Goal: Navigation & Orientation: Find specific page/section

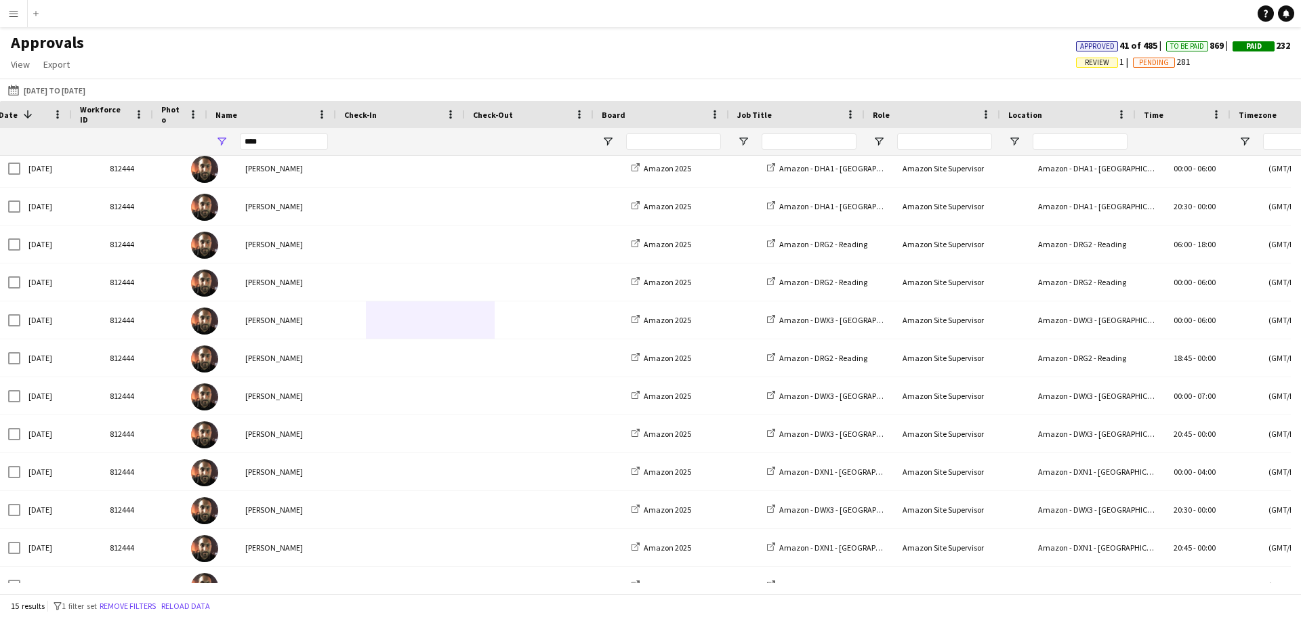
scroll to position [0, 30]
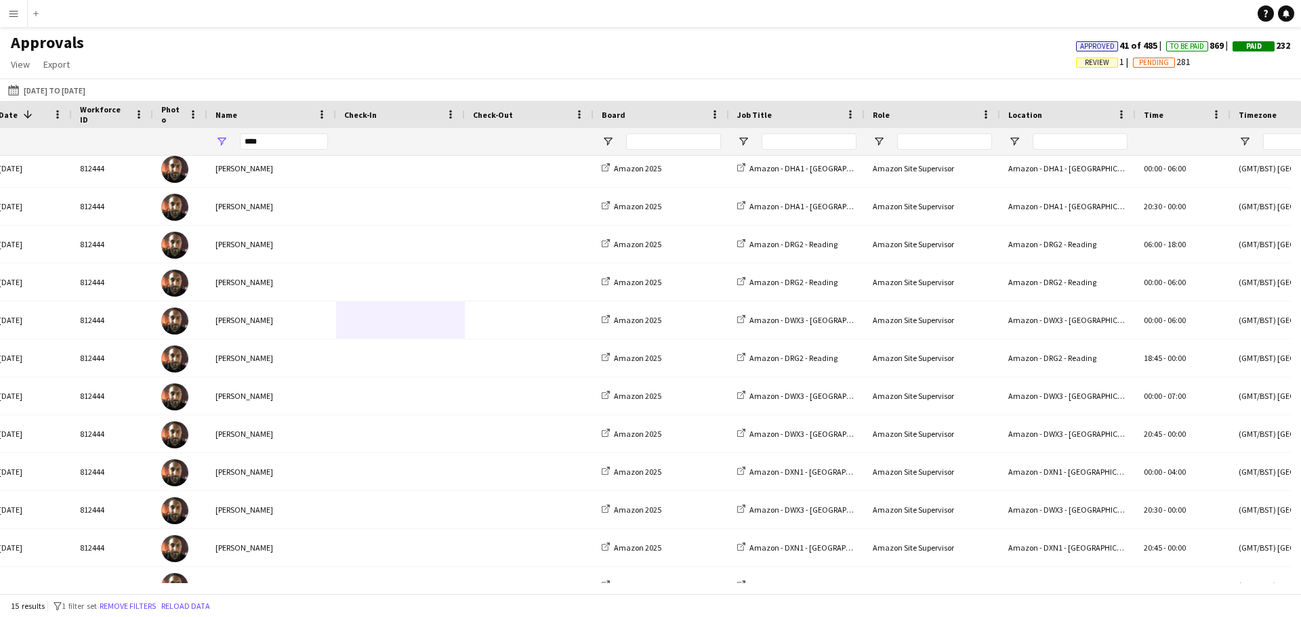
click at [17, 15] on app-icon "Menu" at bounding box center [13, 13] width 11 height 11
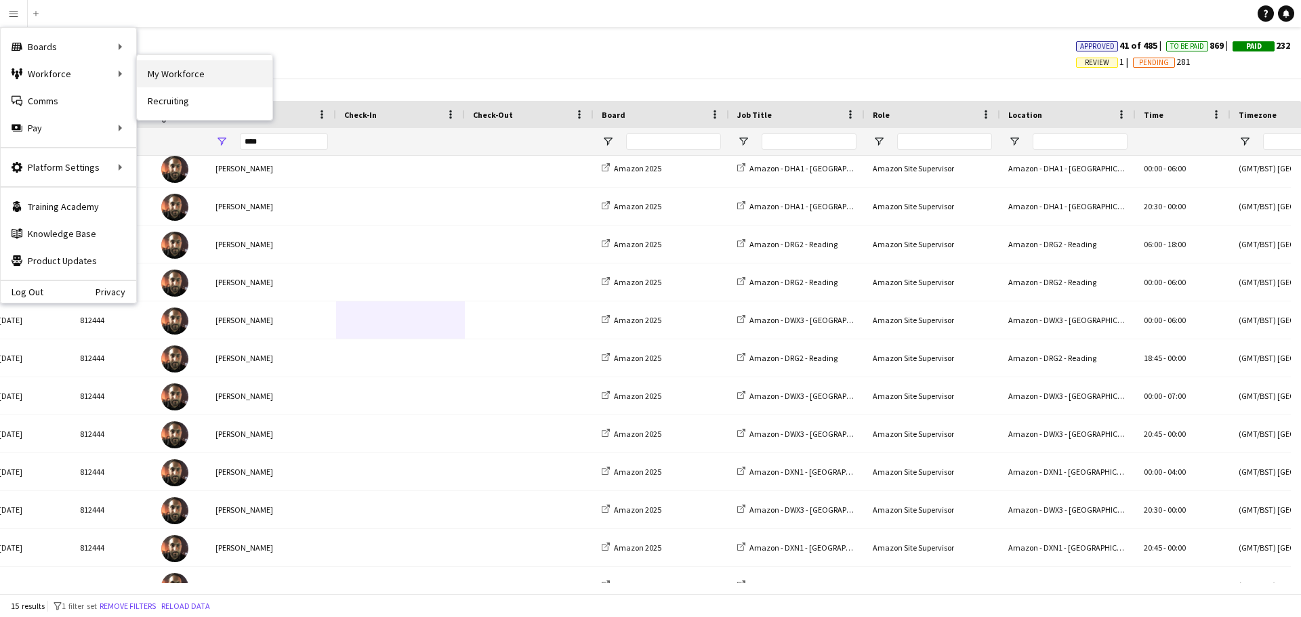
click at [170, 73] on link "My Workforce" at bounding box center [205, 73] width 136 height 27
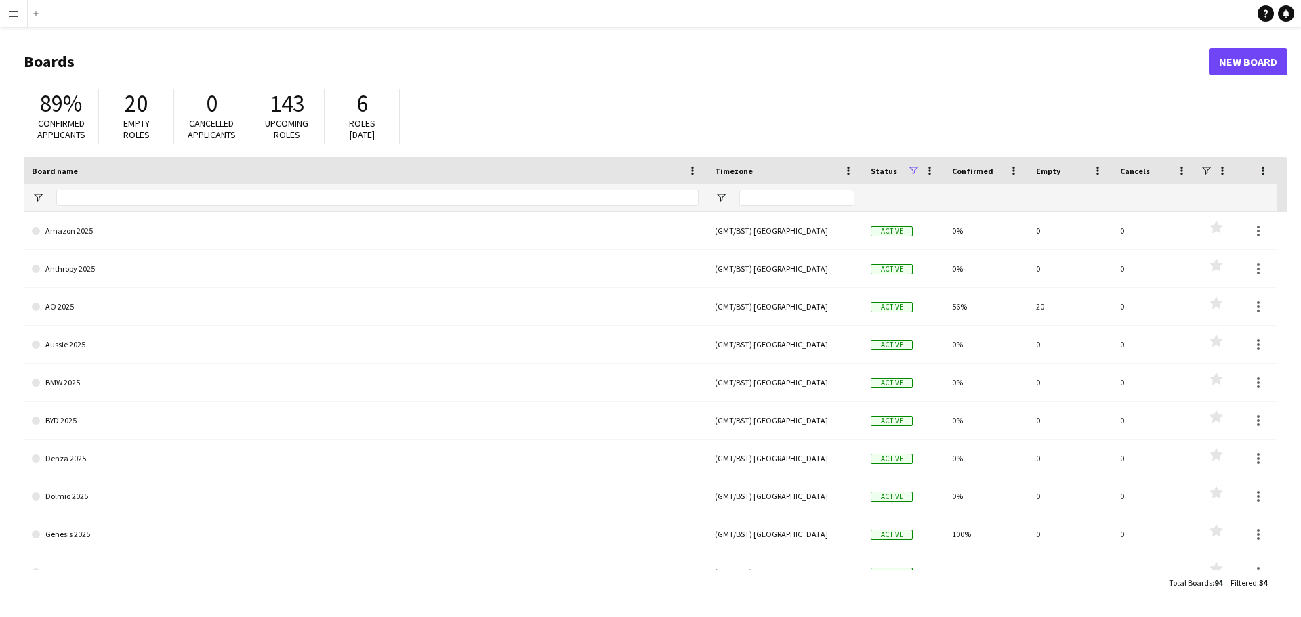
click at [17, 9] on app-icon "Menu" at bounding box center [13, 13] width 11 height 11
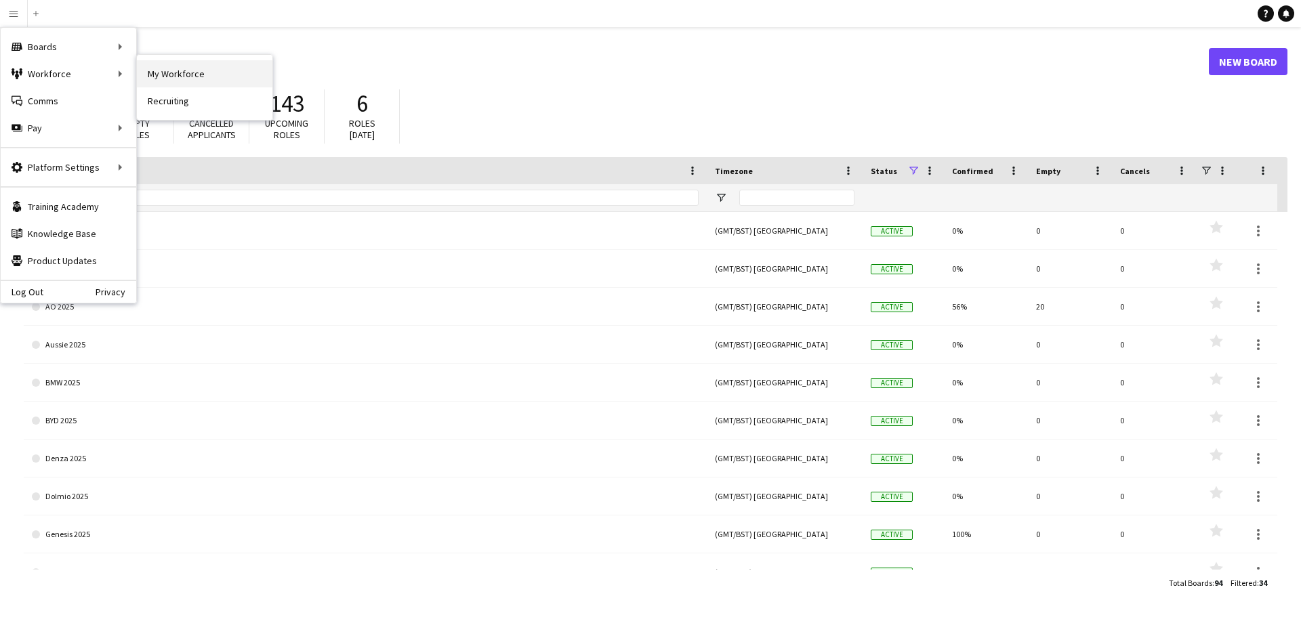
click at [201, 70] on link "My Workforce" at bounding box center [205, 73] width 136 height 27
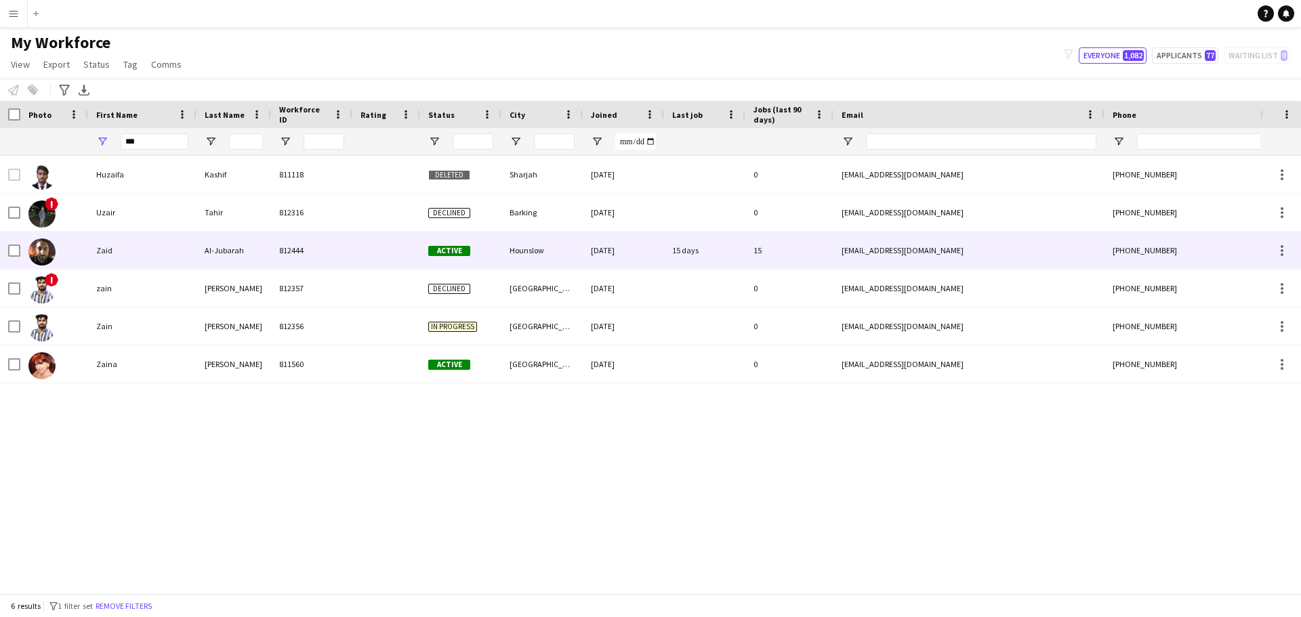
click at [136, 249] on div "Zaid" at bounding box center [142, 250] width 108 height 37
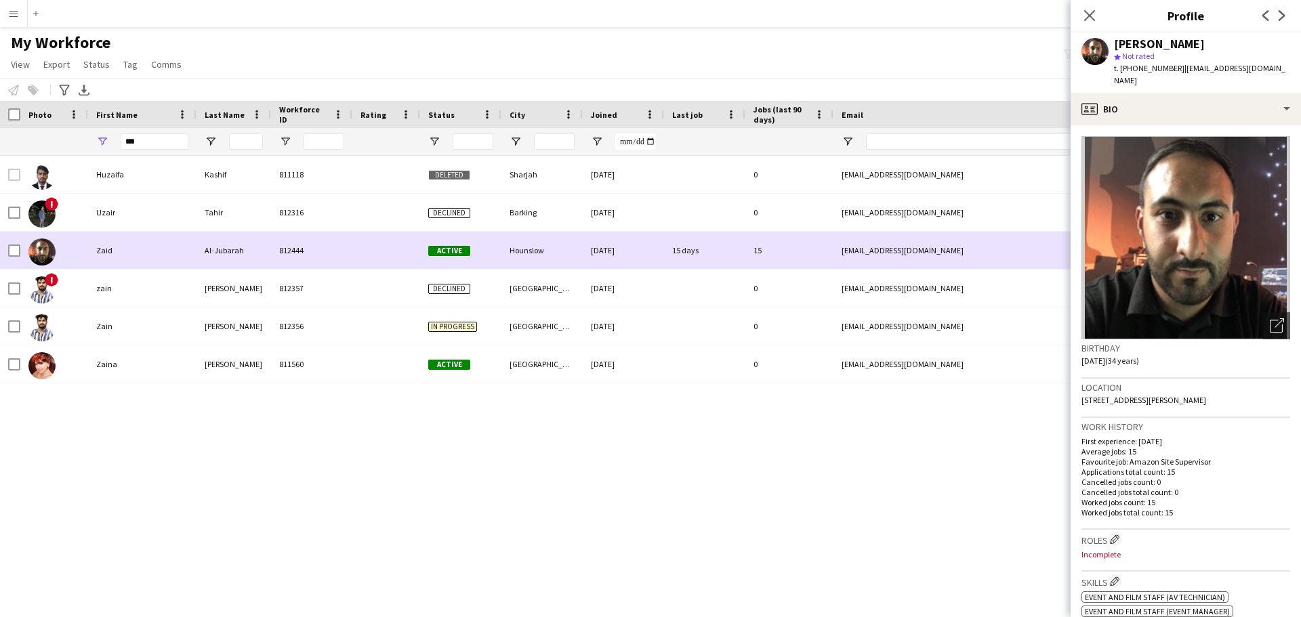
click at [807, 245] on div "15" at bounding box center [790, 250] width 88 height 37
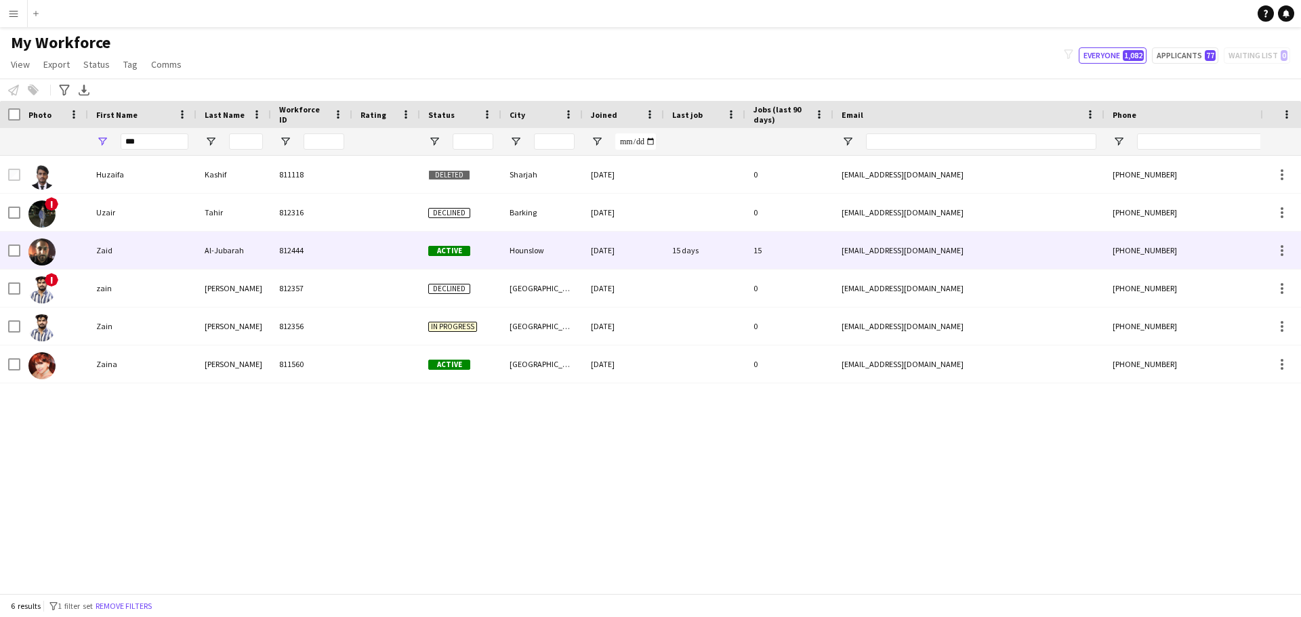
click at [830, 249] on div "15" at bounding box center [790, 250] width 88 height 37
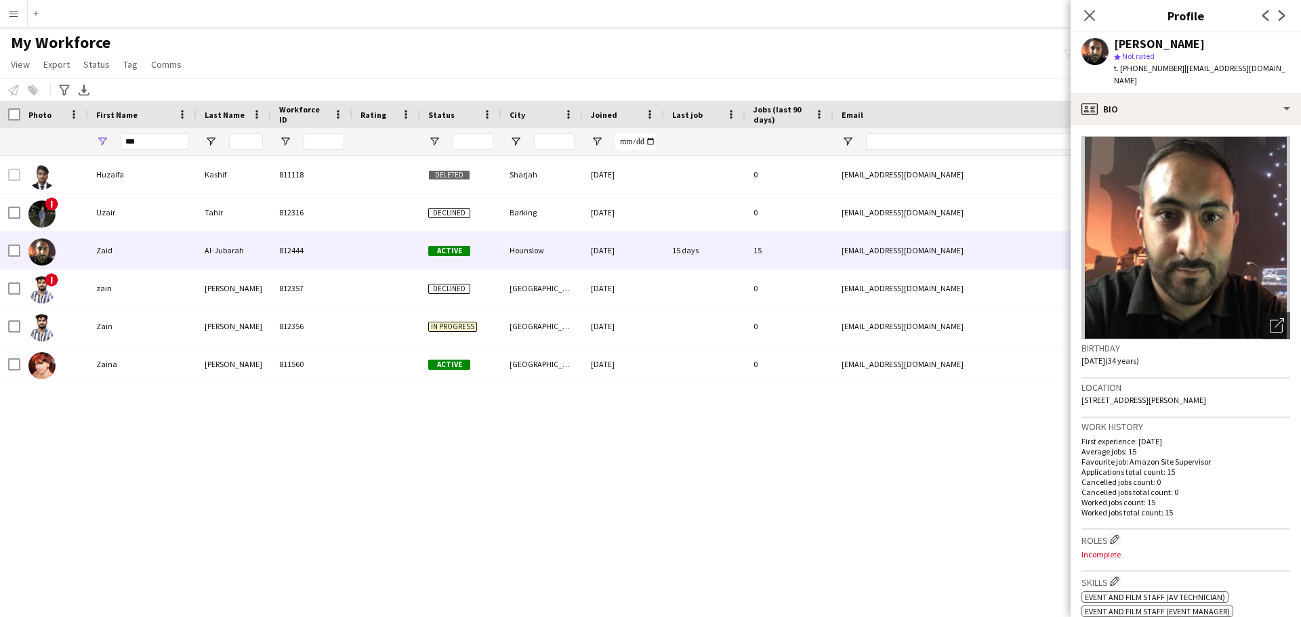
click at [848, 431] on div "[PERSON_NAME] 811118 Deleted Sharjah [DATE] 0 [EMAIL_ADDRESS][DOMAIN_NAME] [PHO…" at bounding box center [630, 370] width 1261 height 428
